Goal: Task Accomplishment & Management: Use online tool/utility

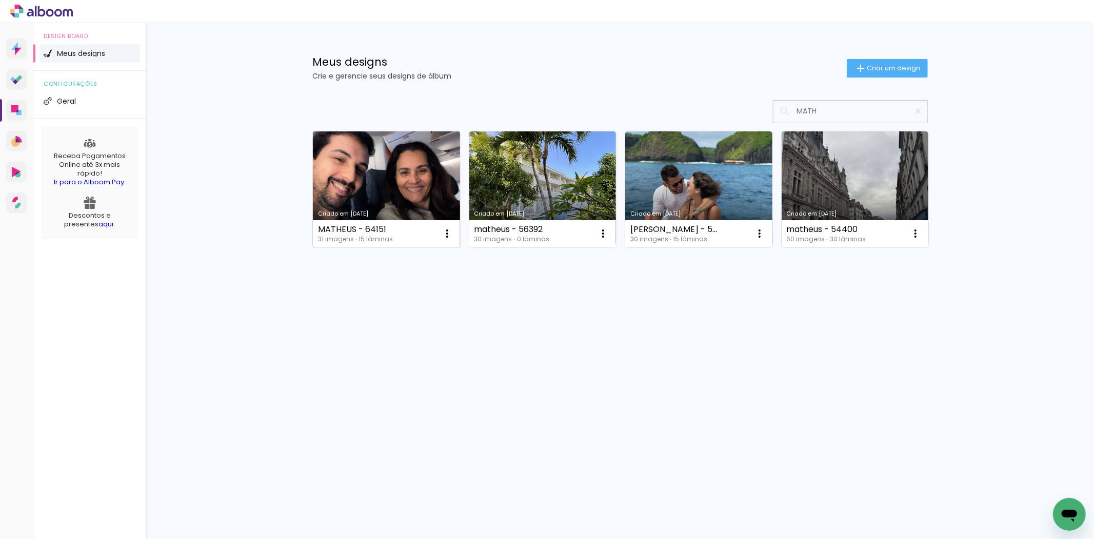
type input "MATH"
type paper-input "MATH"
click at [378, 181] on link "Criado em [DATE]" at bounding box center [386, 189] width 147 height 116
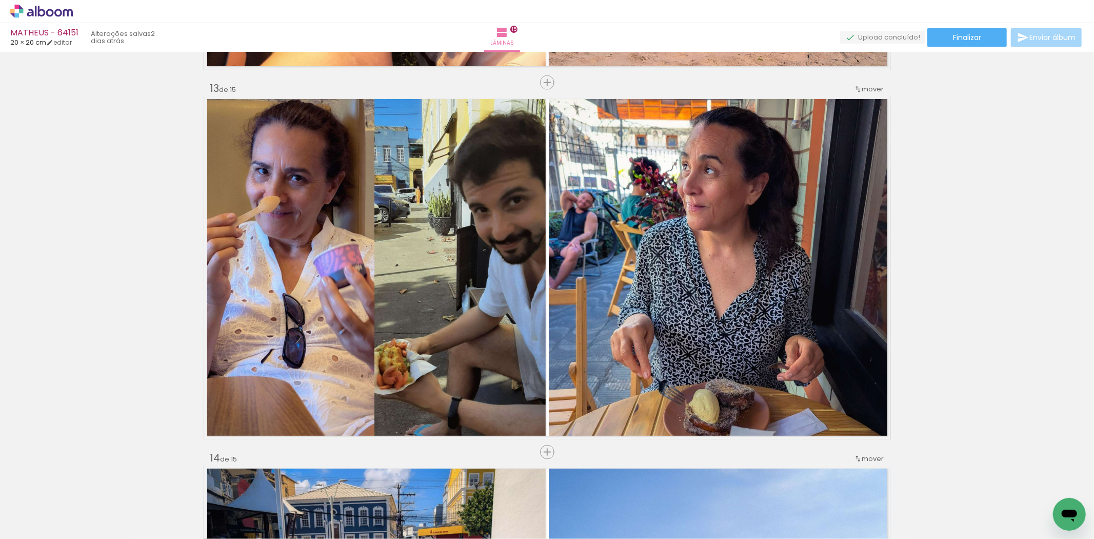
scroll to position [4425, 0]
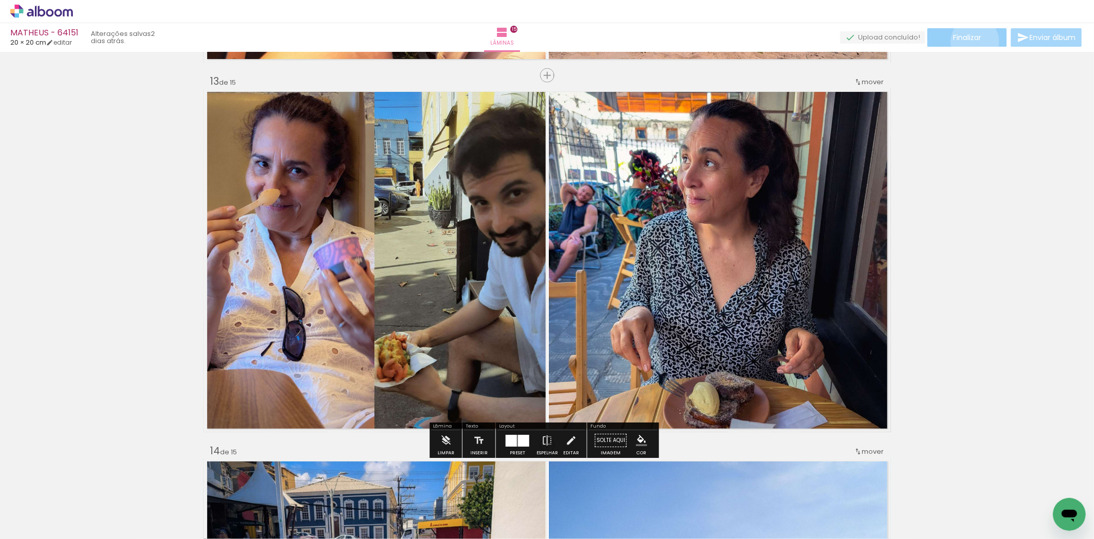
click at [971, 41] on span "Finalizar" at bounding box center [967, 37] width 28 height 7
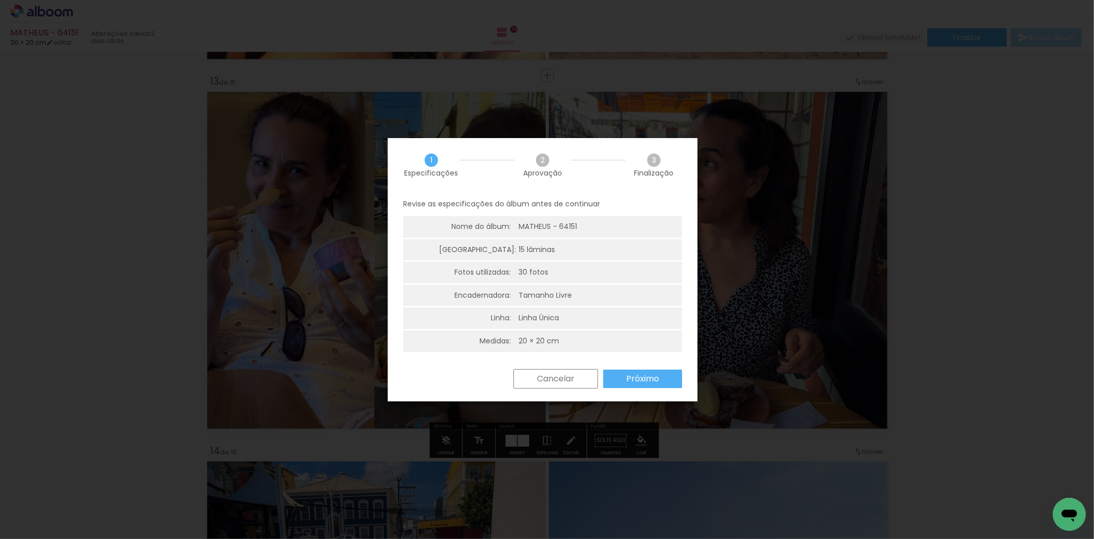
click at [0, 0] on slot "Próximo" at bounding box center [0, 0] width 0 height 0
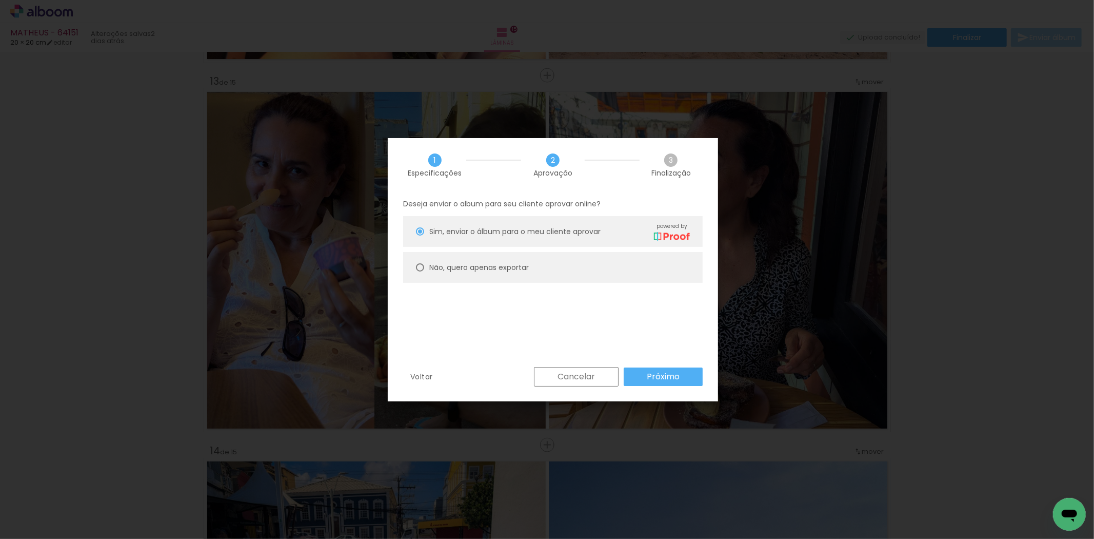
click at [586, 277] on paper-radio-button "Não, quero apenas exportar" at bounding box center [553, 267] width 300 height 31
type paper-radio-button "on"
click at [0, 0] on slot "Próximo" at bounding box center [0, 0] width 0 height 0
type input "Alta, 300 DPI"
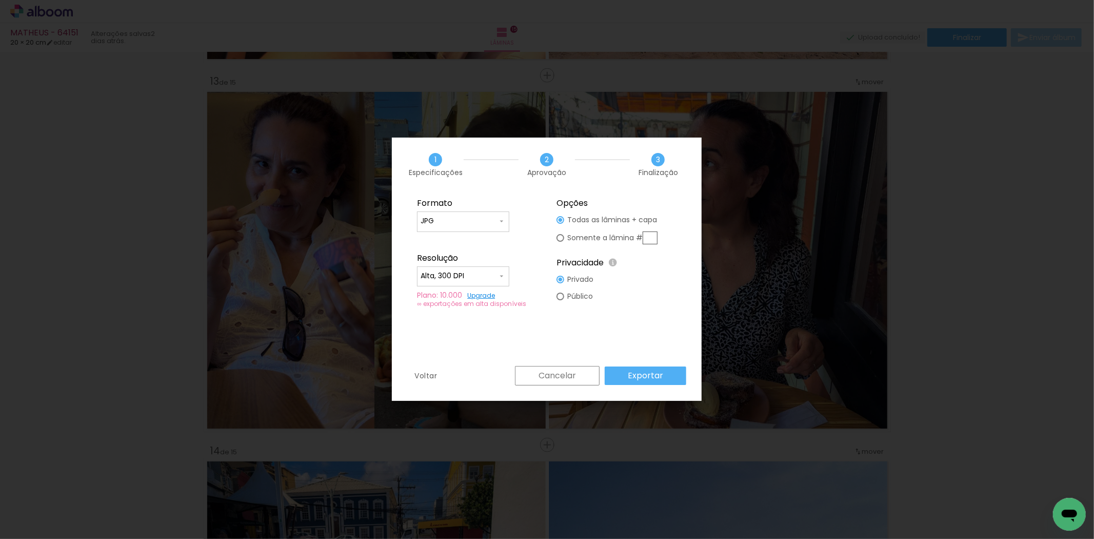
click at [650, 235] on input "text" at bounding box center [650, 237] width 15 height 13
type paper-radio-button "on"
type input "13"
click at [620, 386] on div "Voltar Cancelar Exportar" at bounding box center [547, 383] width 310 height 35
click at [624, 376] on paper-button "Exportar" at bounding box center [646, 375] width 82 height 18
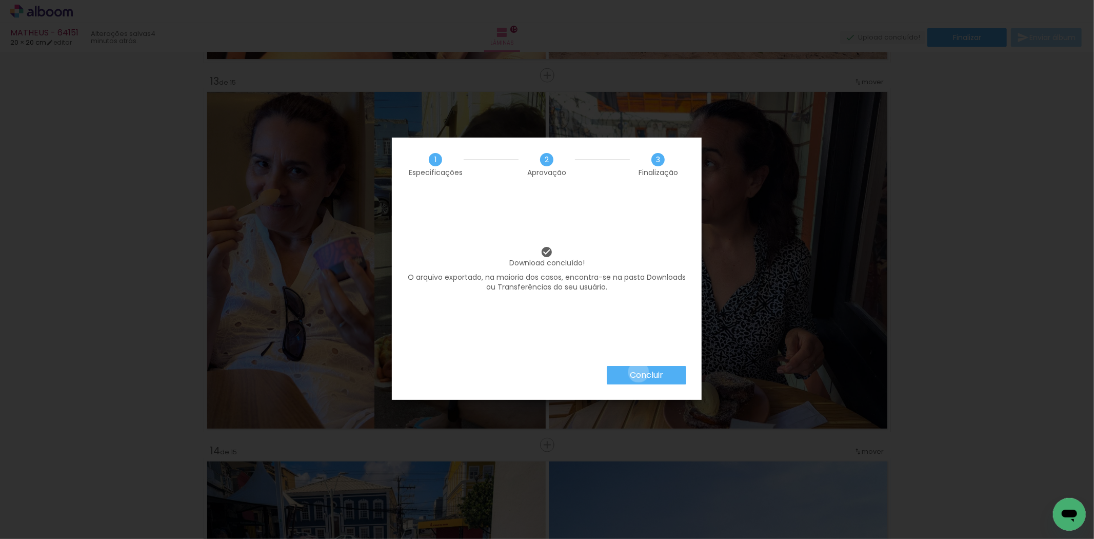
click at [0, 0] on slot "Concluir" at bounding box center [0, 0] width 0 height 0
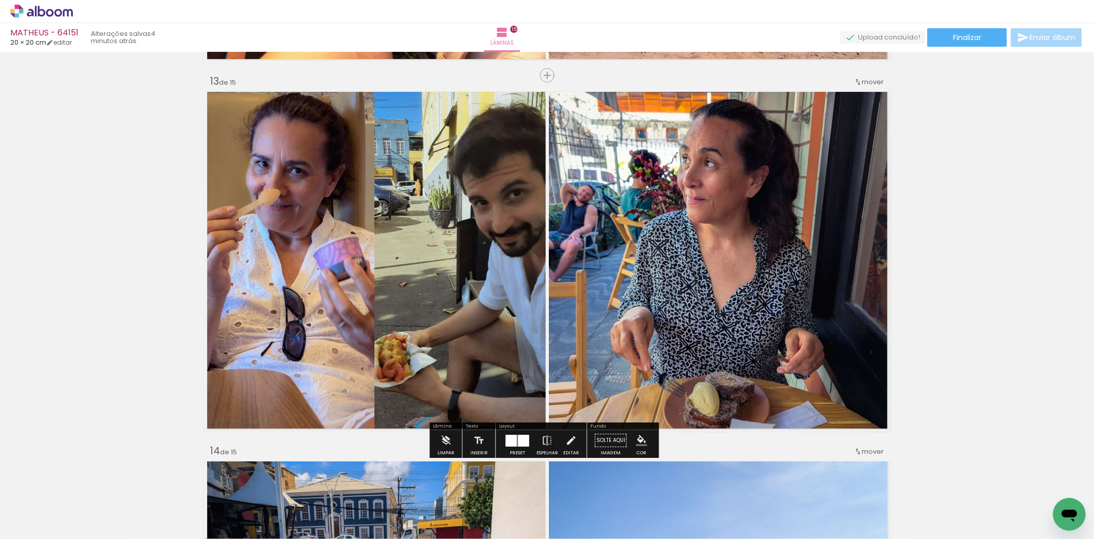
click at [36, 14] on icon at bounding box center [36, 11] width 2 height 11
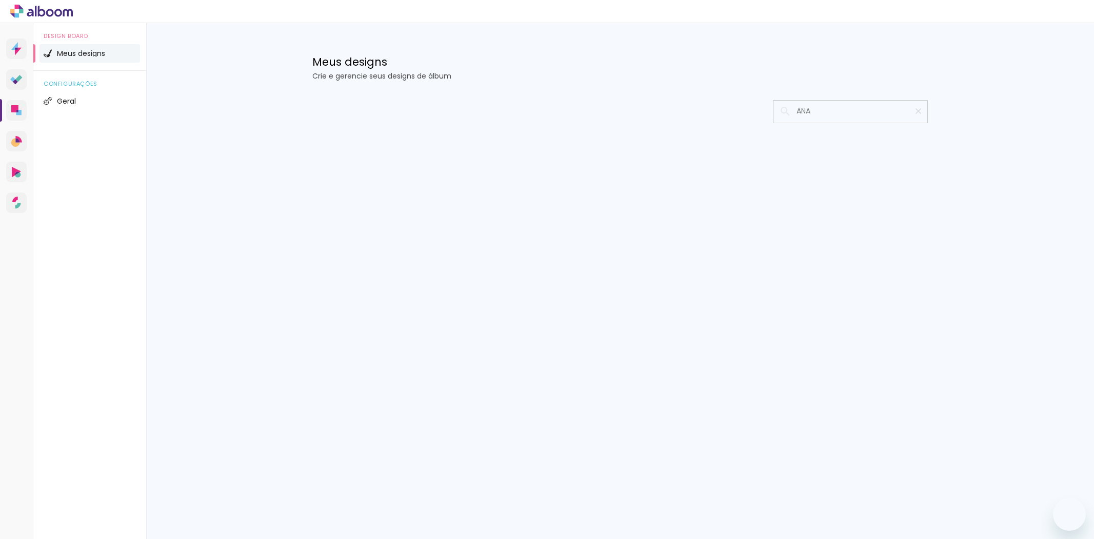
type input "ANA"
type paper-input "ANA"
click at [18, 100] on link "Designbox Diagramação de álbuns" at bounding box center [16, 110] width 21 height 21
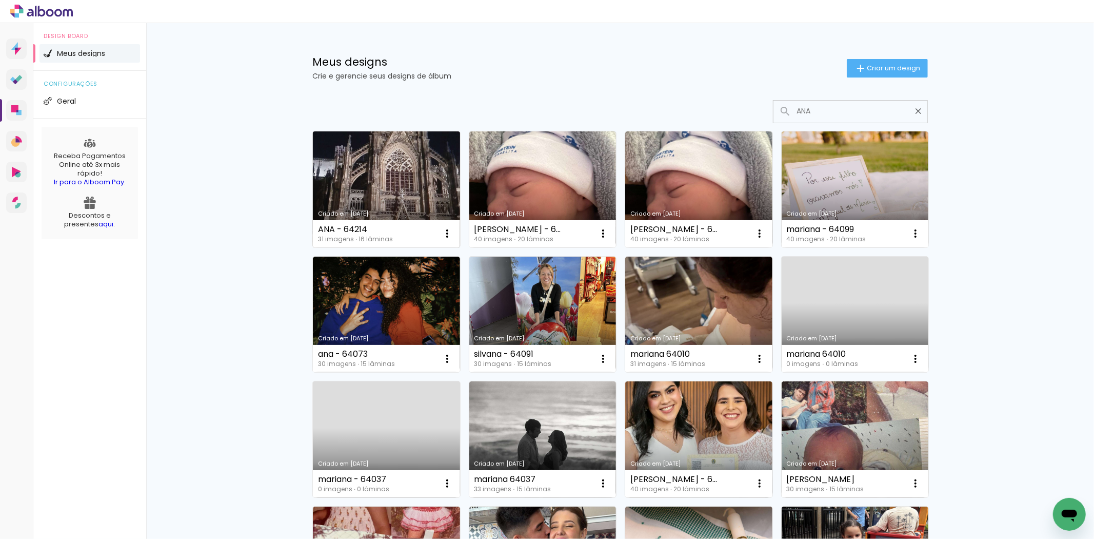
click at [408, 138] on link "Criado em [DATE]" at bounding box center [386, 189] width 147 height 116
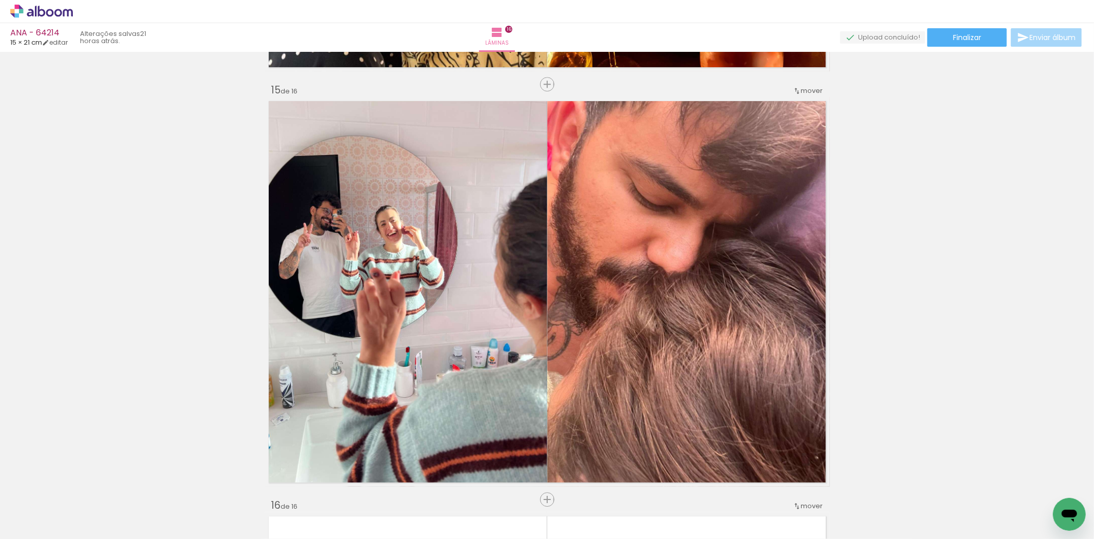
scroll to position [5820, 0]
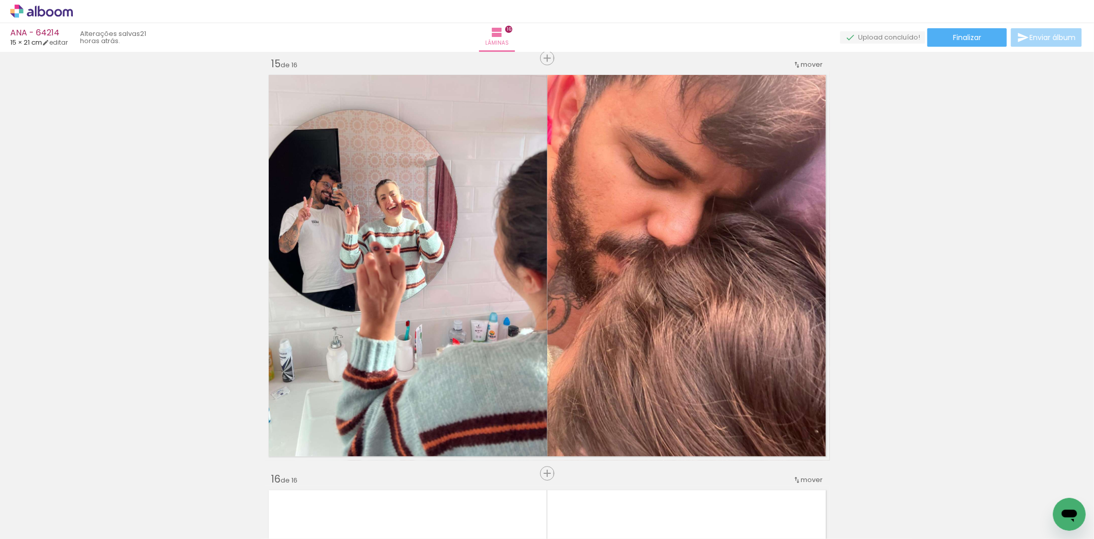
click at [949, 47] on div "ANA - 64214 15 × 21 cm editar 21 horas atrás. Lâminas 16 Finalizar Enviar álbum" at bounding box center [547, 26] width 1094 height 52
click at [949, 43] on paper-button "Finalizar" at bounding box center [967, 37] width 80 height 18
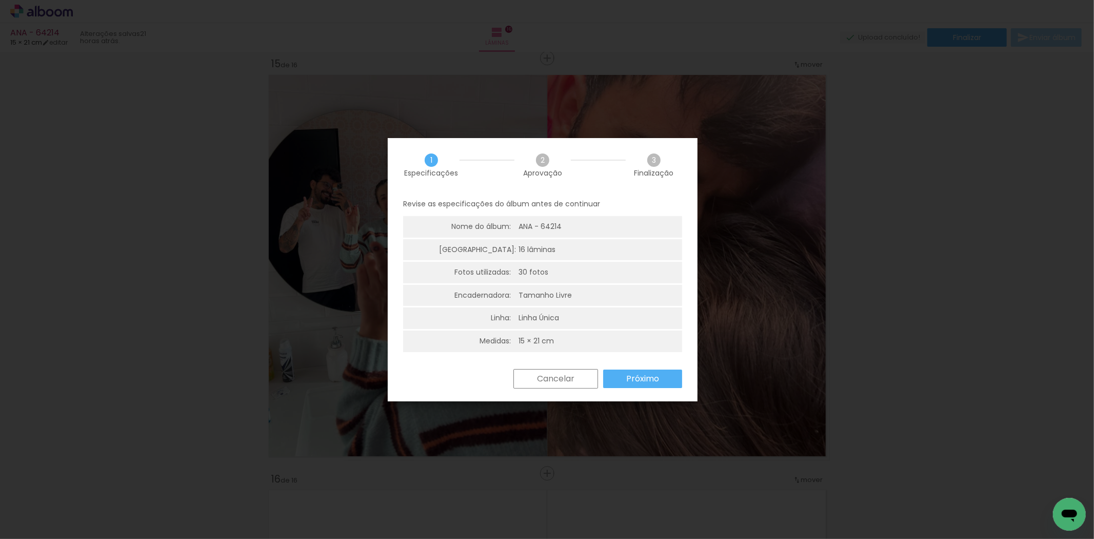
click at [657, 385] on paper-button "Próximo" at bounding box center [642, 378] width 79 height 18
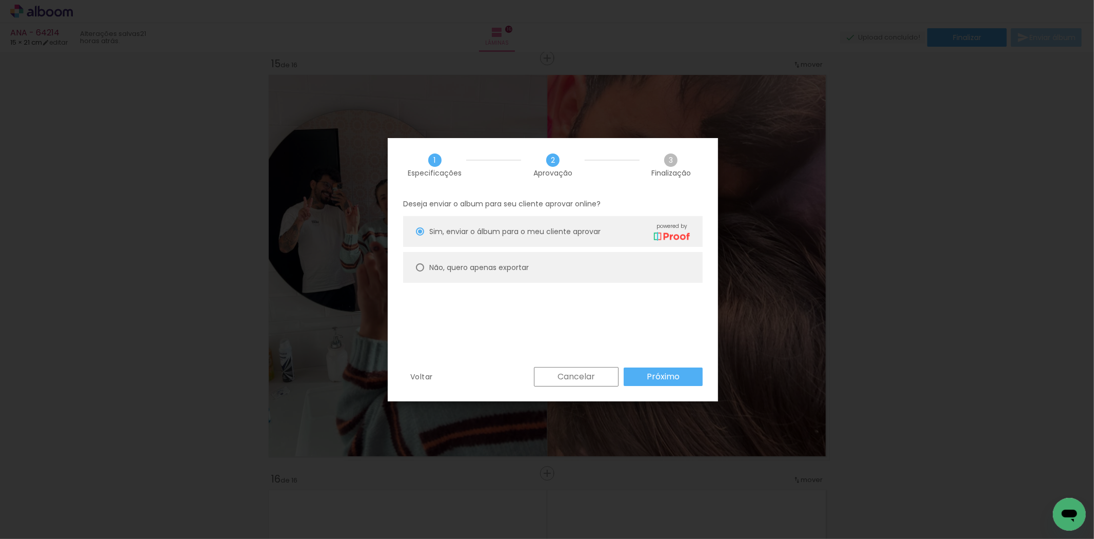
click at [541, 280] on paper-radio-button "Não, quero apenas exportar" at bounding box center [553, 267] width 300 height 31
type paper-radio-button "on"
click at [0, 0] on slot "Próximo" at bounding box center [0, 0] width 0 height 0
type input "Alta, 300 DPI"
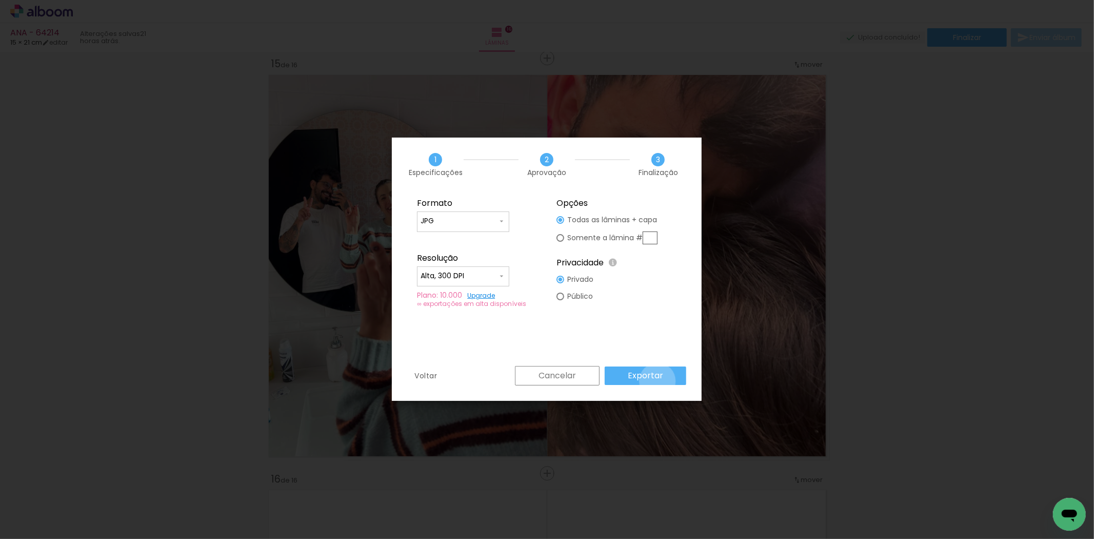
click at [0, 0] on slot "Exportar" at bounding box center [0, 0] width 0 height 0
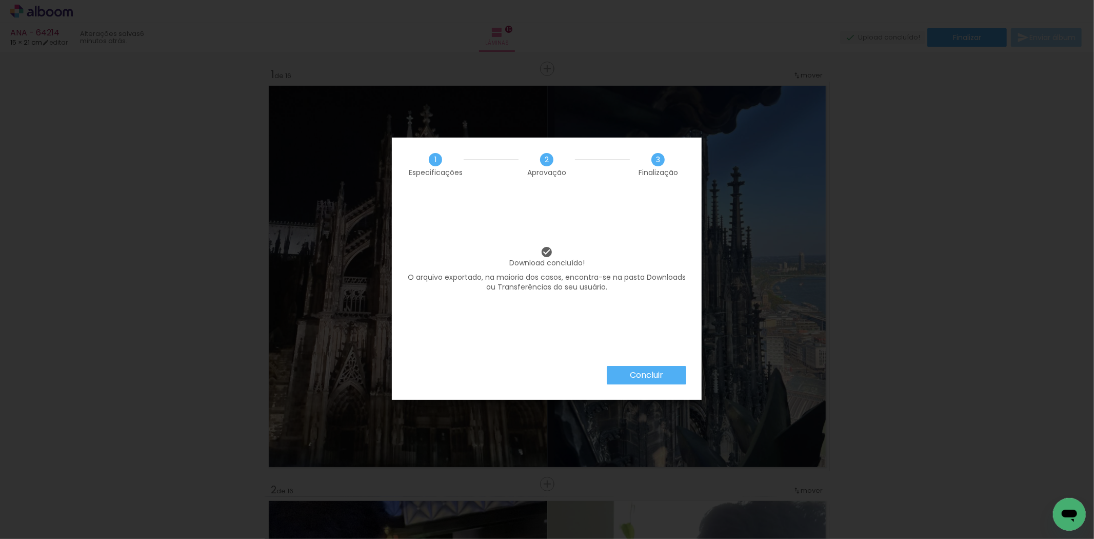
scroll to position [5820, 0]
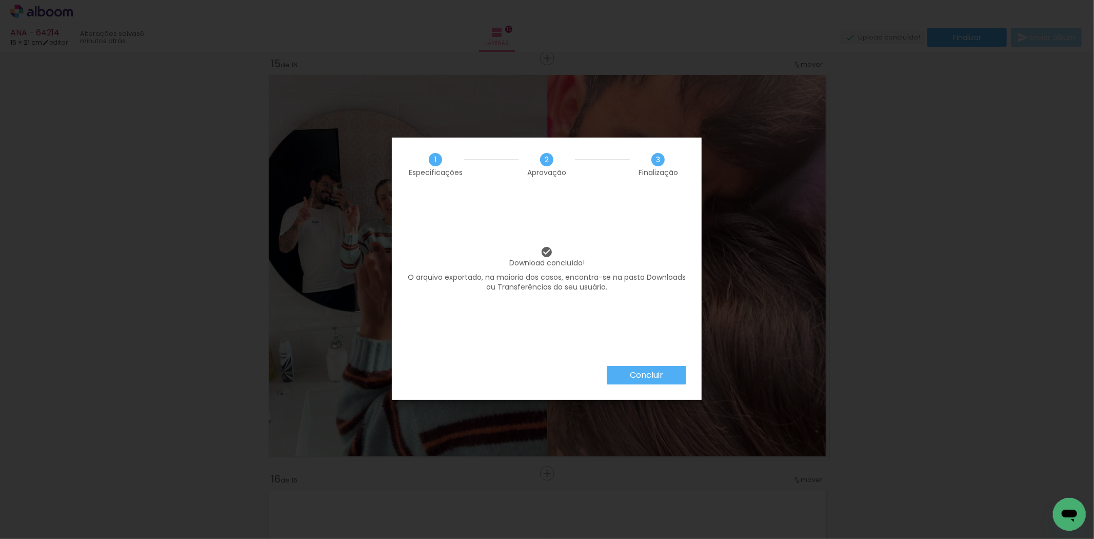
click at [668, 382] on paper-button "Concluir" at bounding box center [647, 375] width 80 height 18
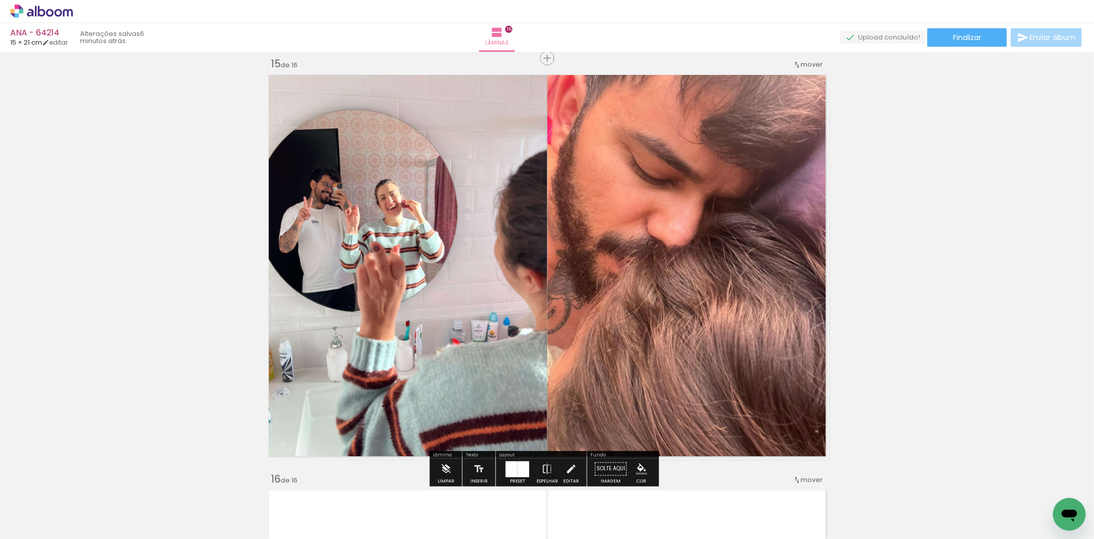
click at [45, 18] on div "› Editor de álbum" at bounding box center [547, 11] width 1094 height 23
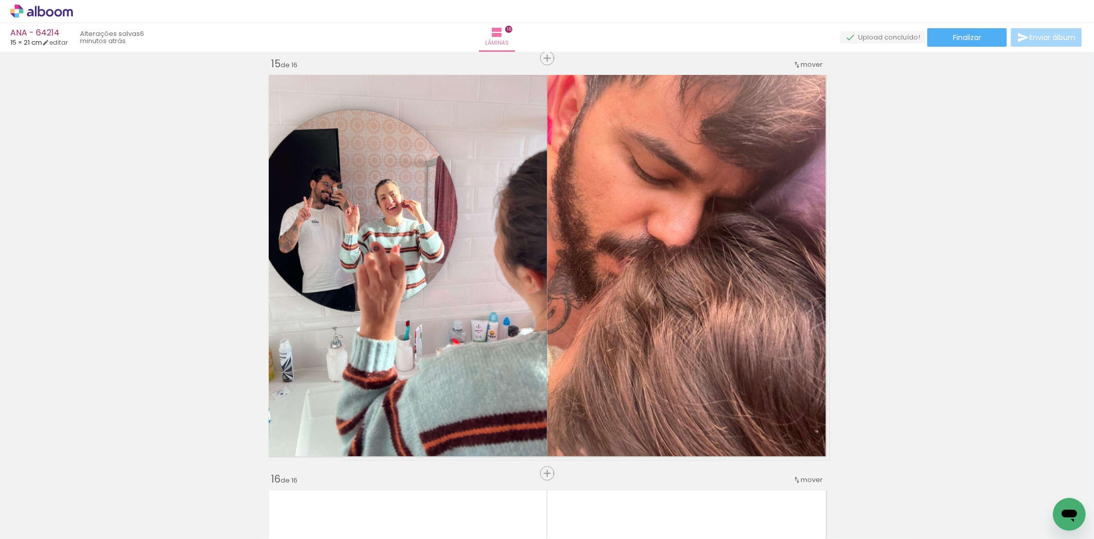
click at [45, 16] on icon at bounding box center [41, 11] width 63 height 13
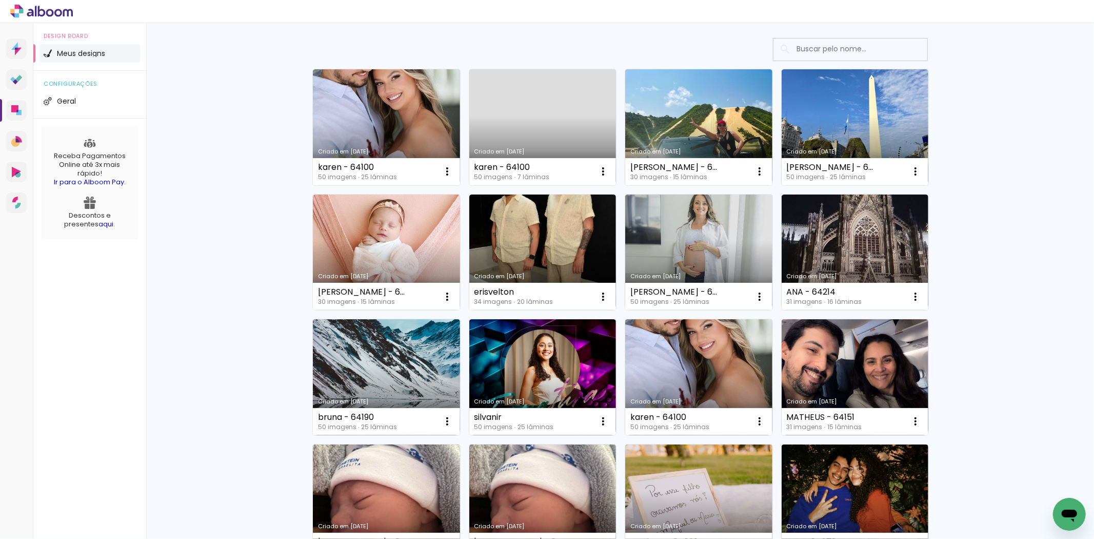
scroll to position [57, 0]
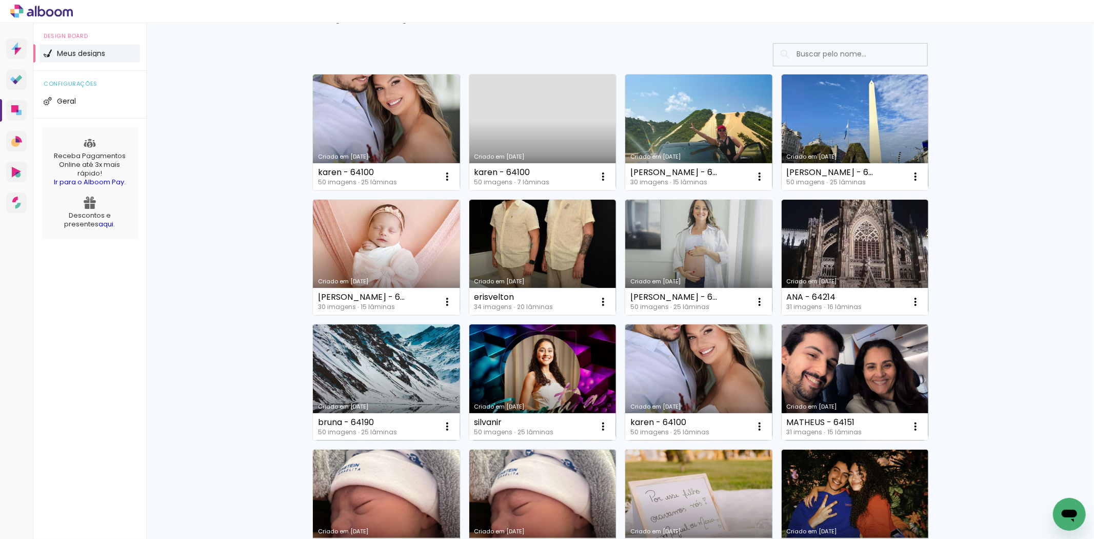
click at [525, 183] on div "50 imagens ∙ 7 lâminas" at bounding box center [511, 182] width 75 height 6
click at [530, 221] on link "Criado em [DATE]" at bounding box center [542, 258] width 147 height 116
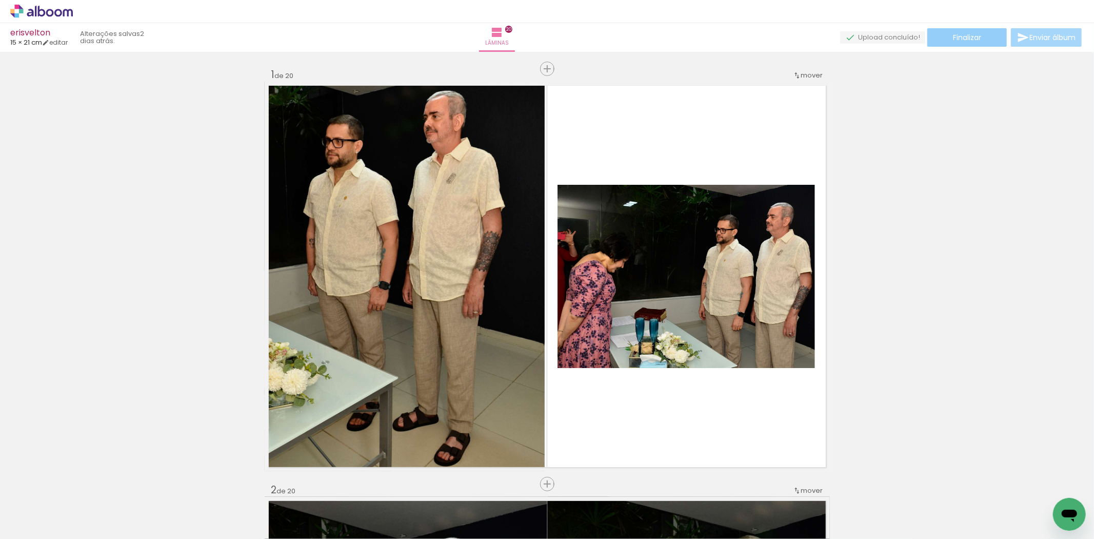
click at [950, 44] on paper-button "Finalizar" at bounding box center [967, 37] width 80 height 18
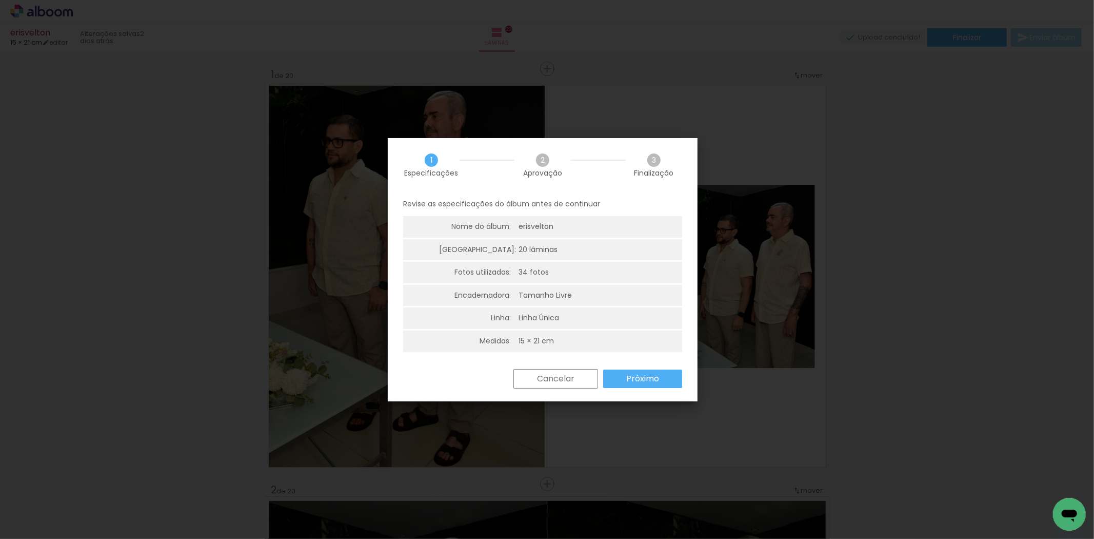
click at [662, 383] on paper-button "Próximo" at bounding box center [642, 378] width 79 height 18
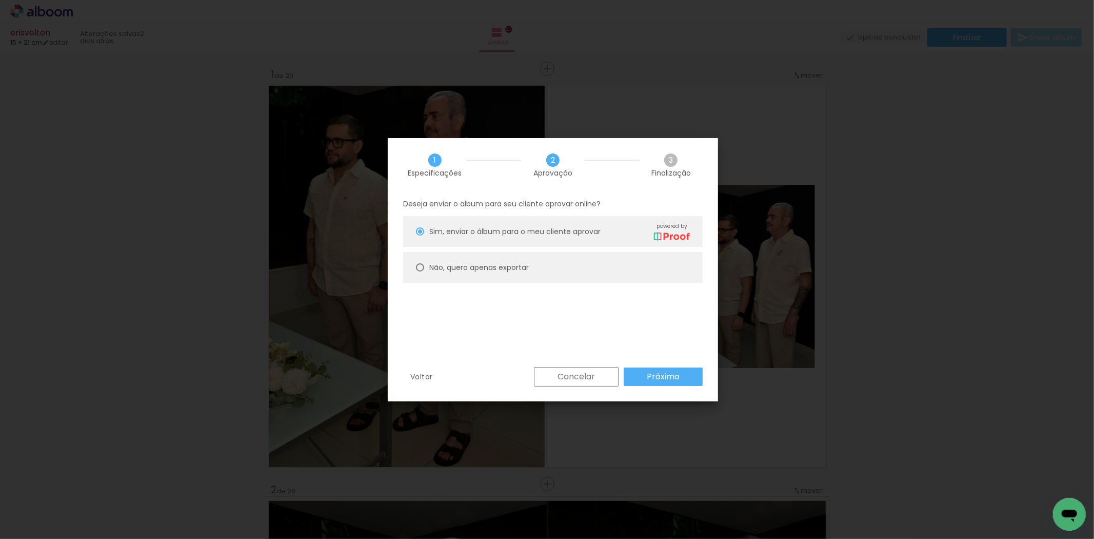
click at [528, 253] on paper-radio-button "Não, quero apenas exportar" at bounding box center [553, 267] width 300 height 31
type paper-radio-button "on"
click at [689, 373] on paper-button "Próximo" at bounding box center [663, 376] width 79 height 18
type input "Alta, 300 DPI"
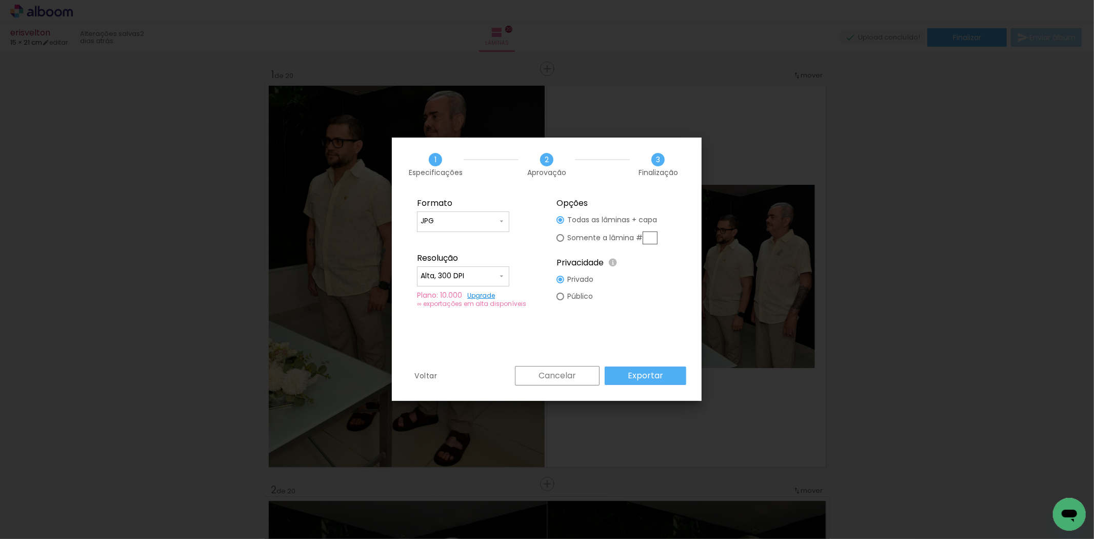
click at [689, 373] on div "Voltar Cancelar Exportar" at bounding box center [547, 383] width 310 height 35
click at [667, 376] on paper-button "Exportar" at bounding box center [646, 375] width 82 height 18
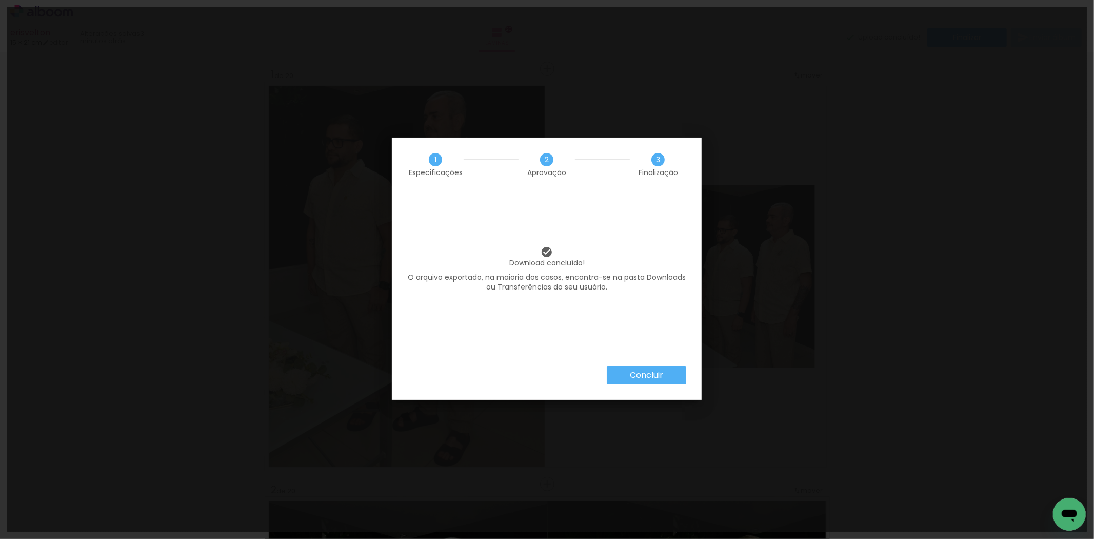
click at [591, 513] on iron-overlay-backdrop at bounding box center [547, 269] width 1094 height 539
